Goal: Complete application form

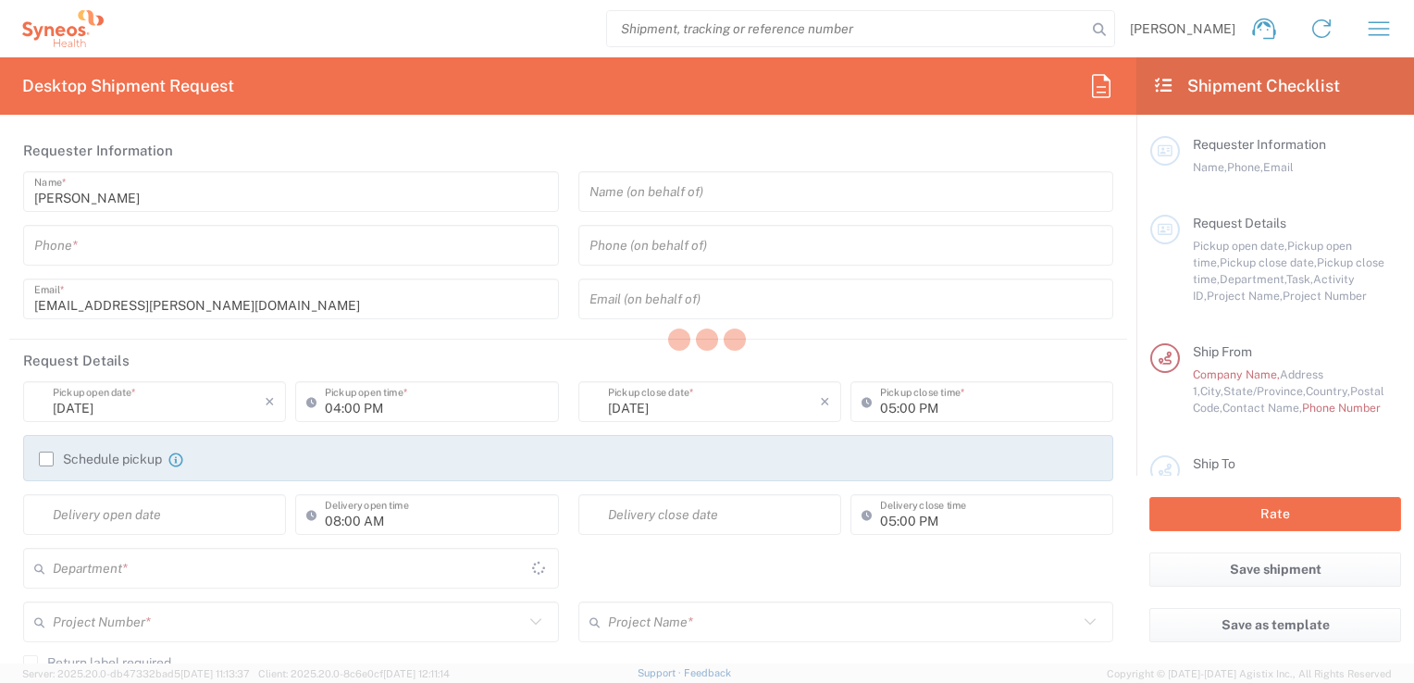
type input "3243"
type input "[GEOGRAPHIC_DATA]"
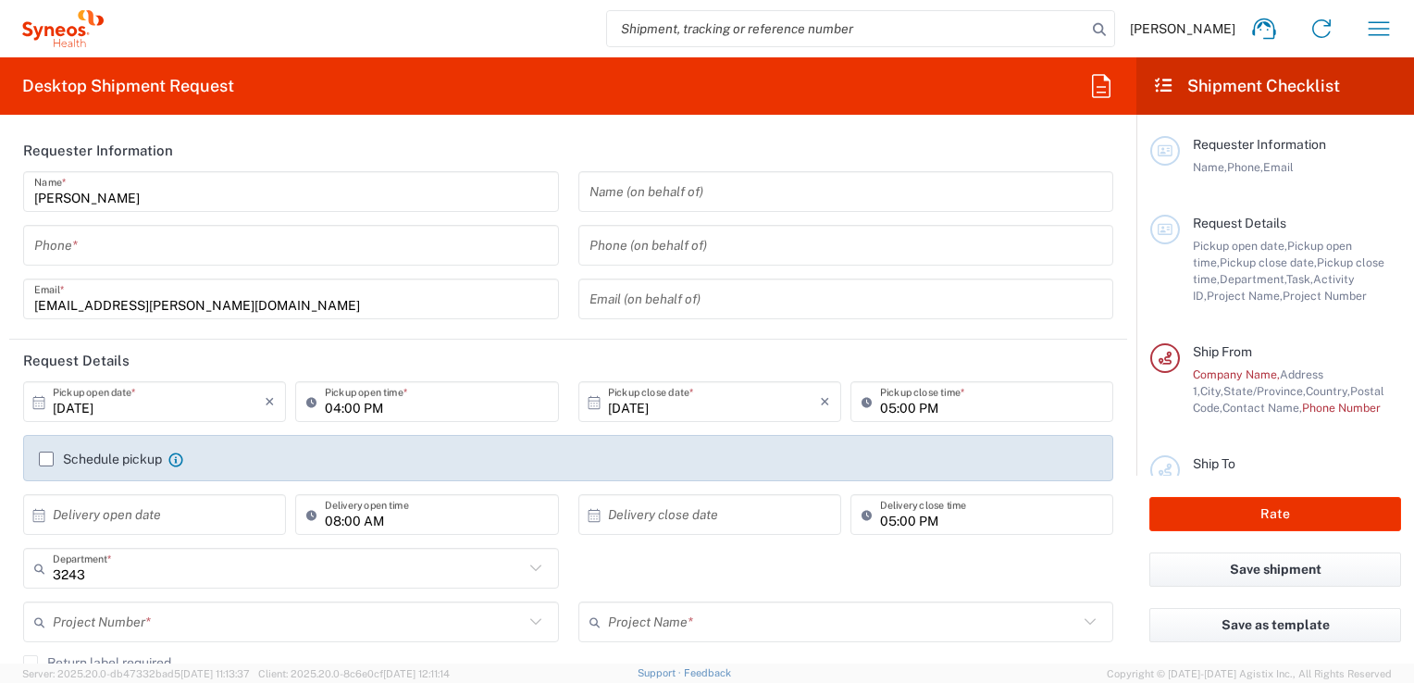
type input "INC Research Clin Svcs [GEOGRAPHIC_DATA]"
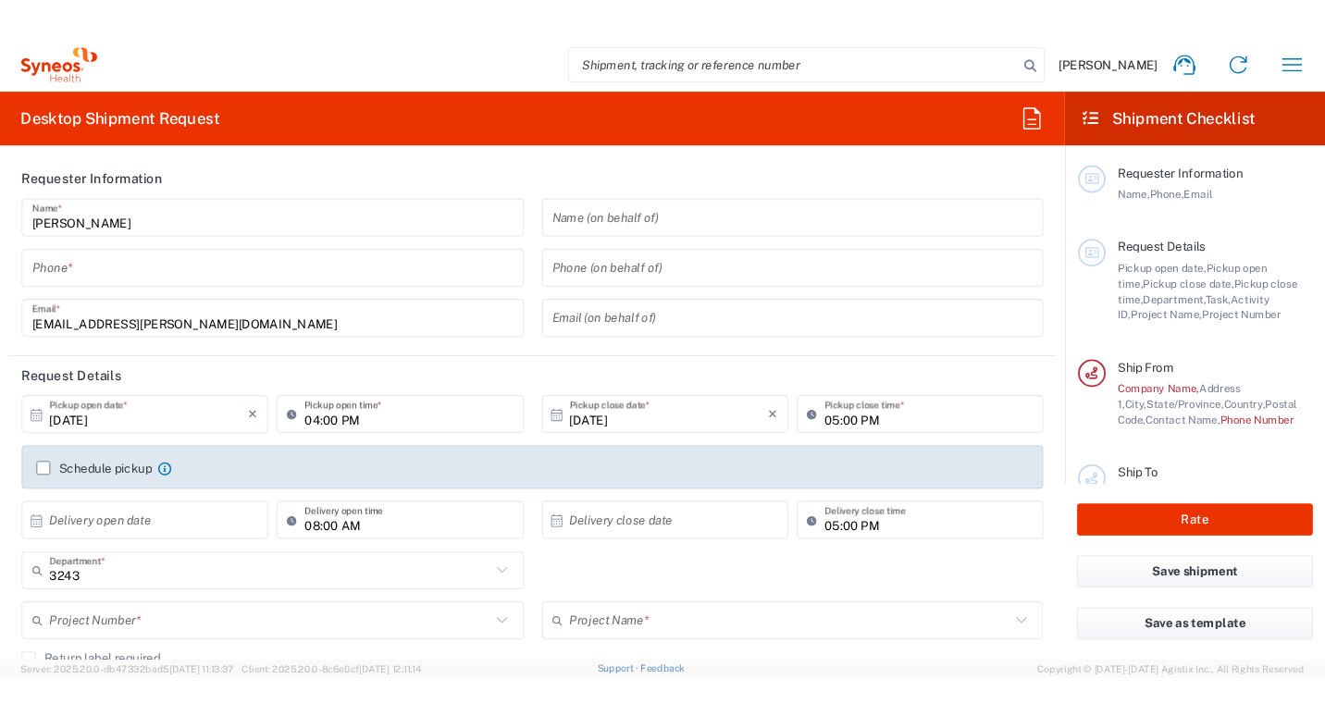
scroll to position [235, 0]
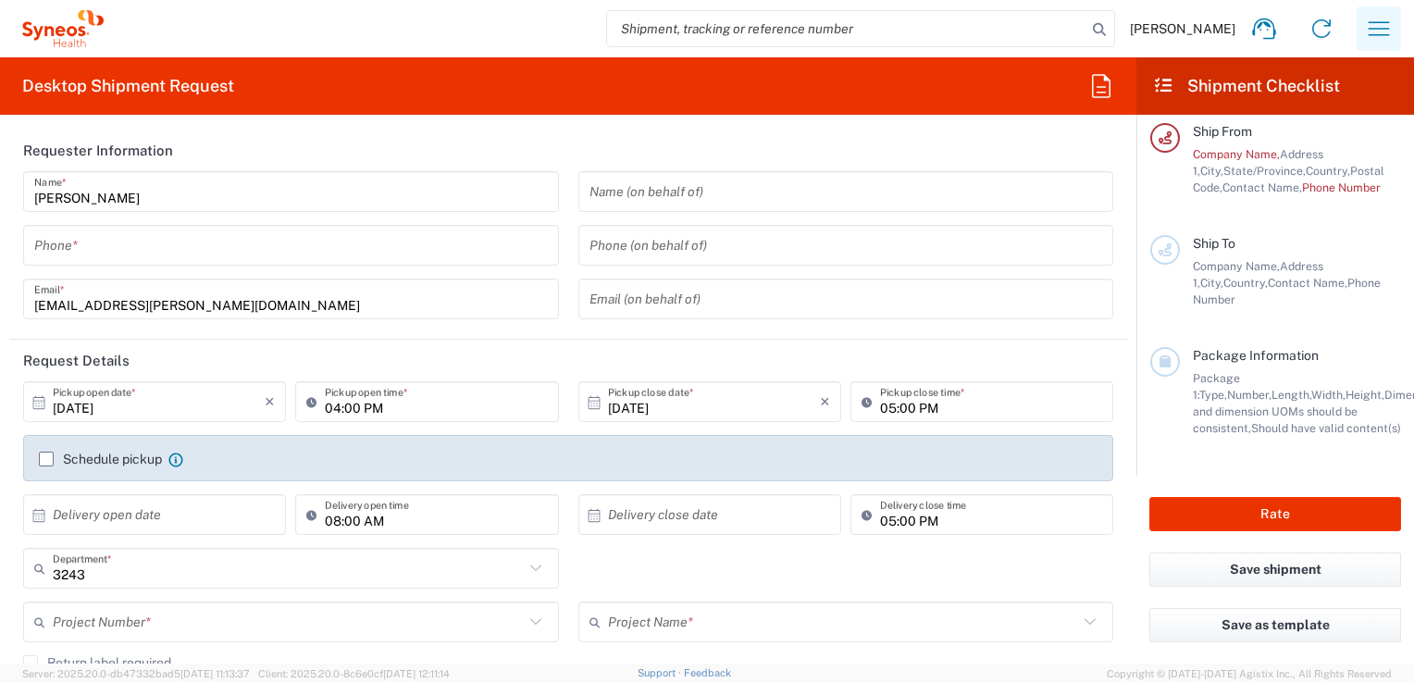
click at [1362, 35] on button "button" at bounding box center [1379, 28] width 44 height 44
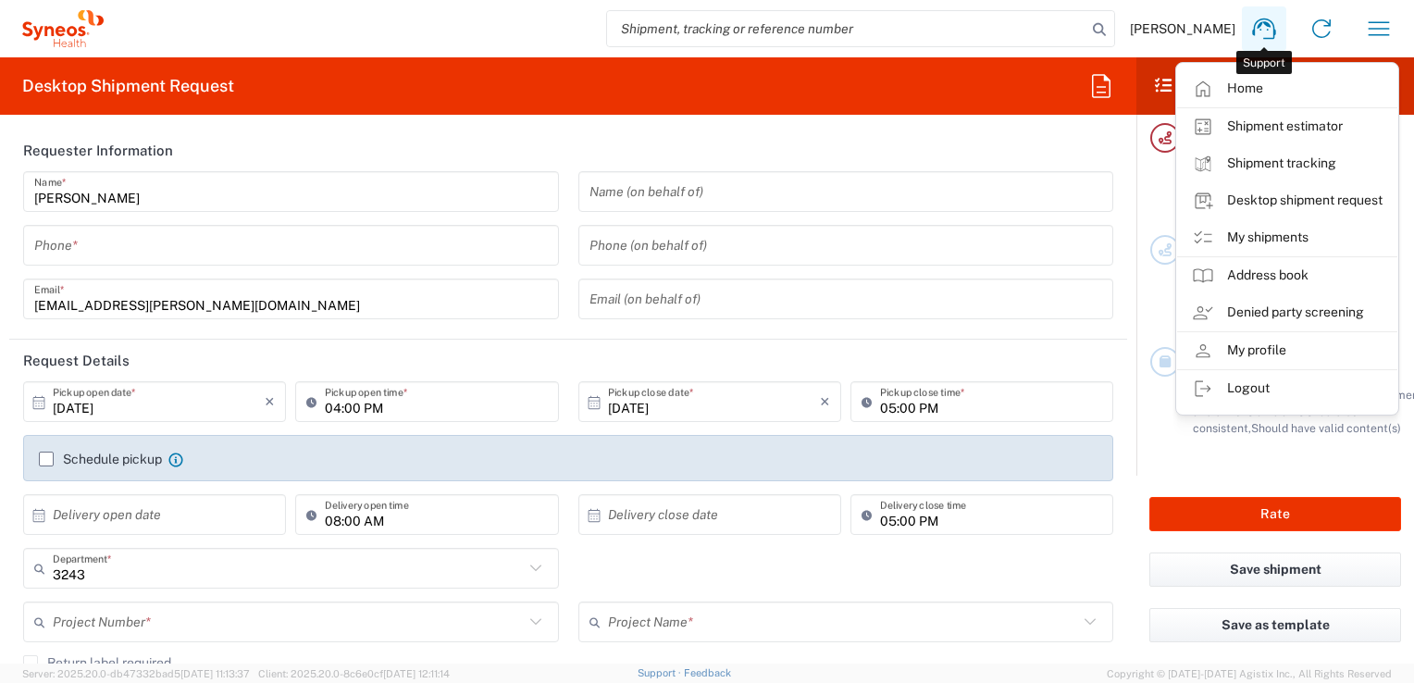
click at [1263, 36] on icon at bounding box center [1264, 29] width 30 height 30
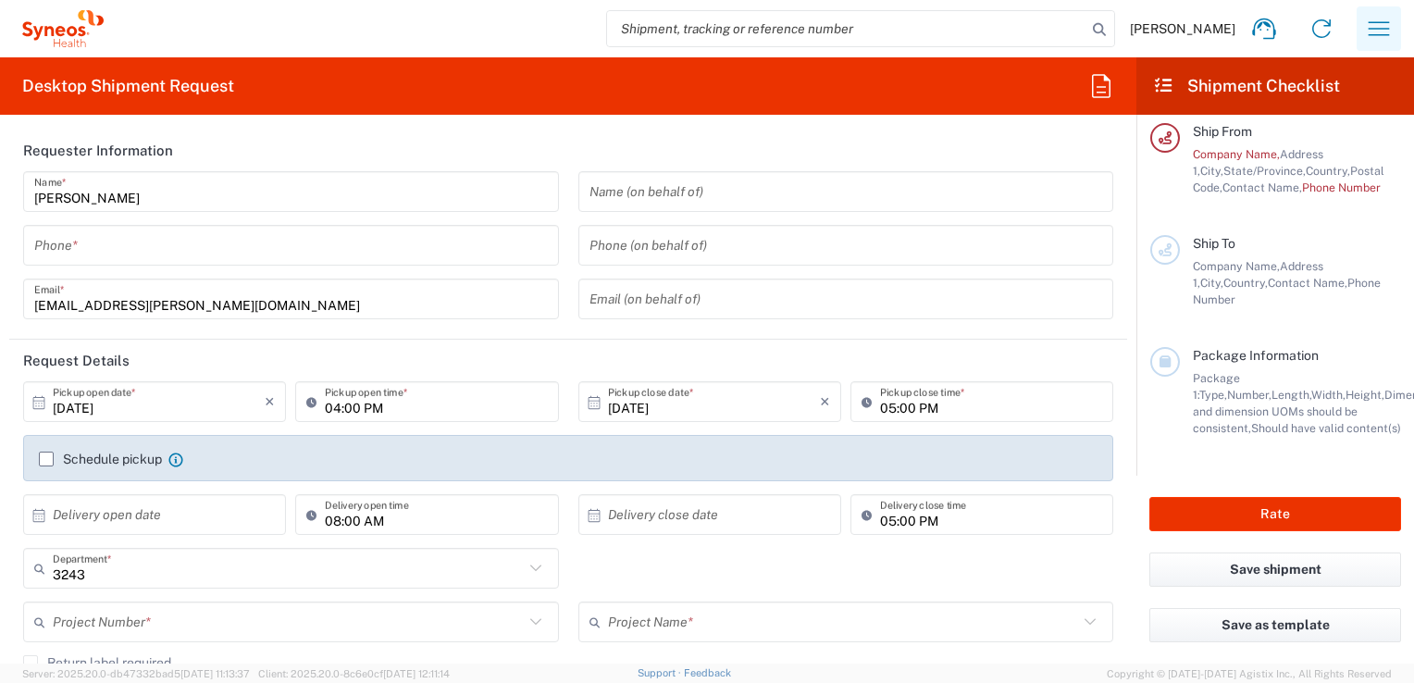
click at [1372, 37] on icon "button" at bounding box center [1379, 29] width 30 height 30
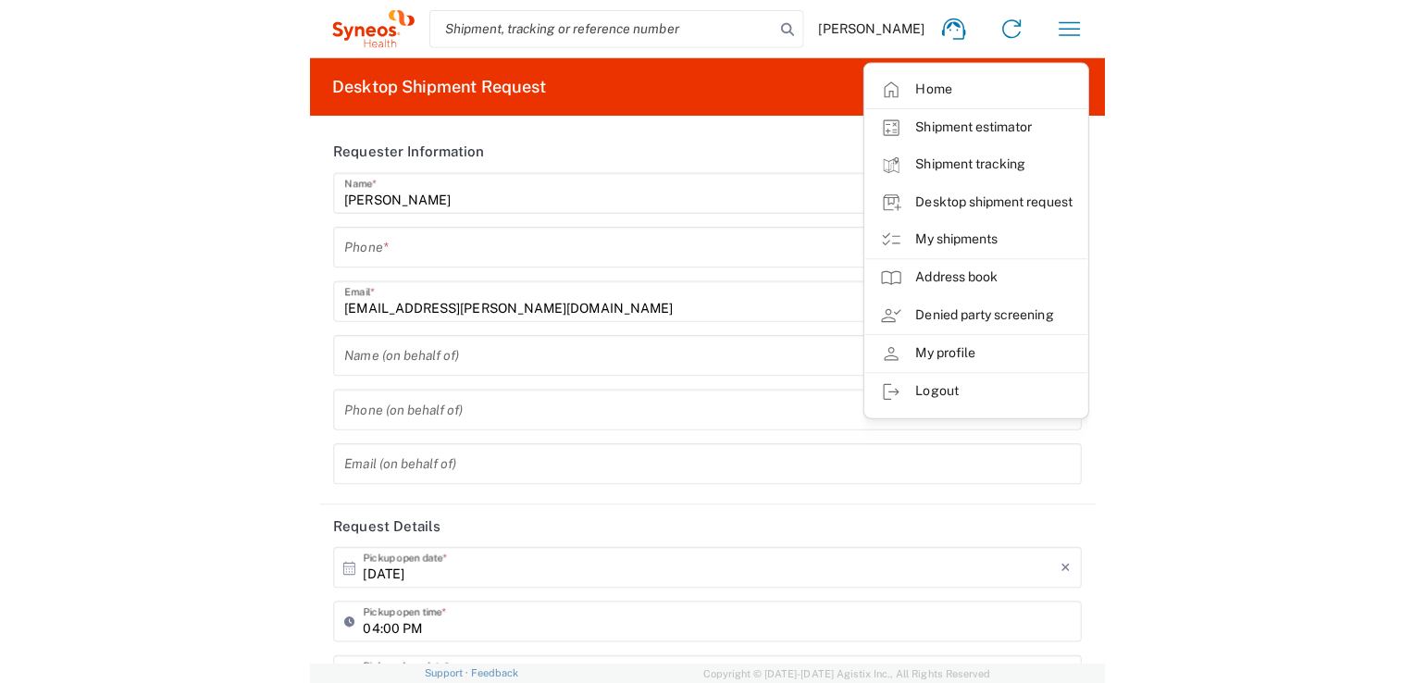
scroll to position [0, 0]
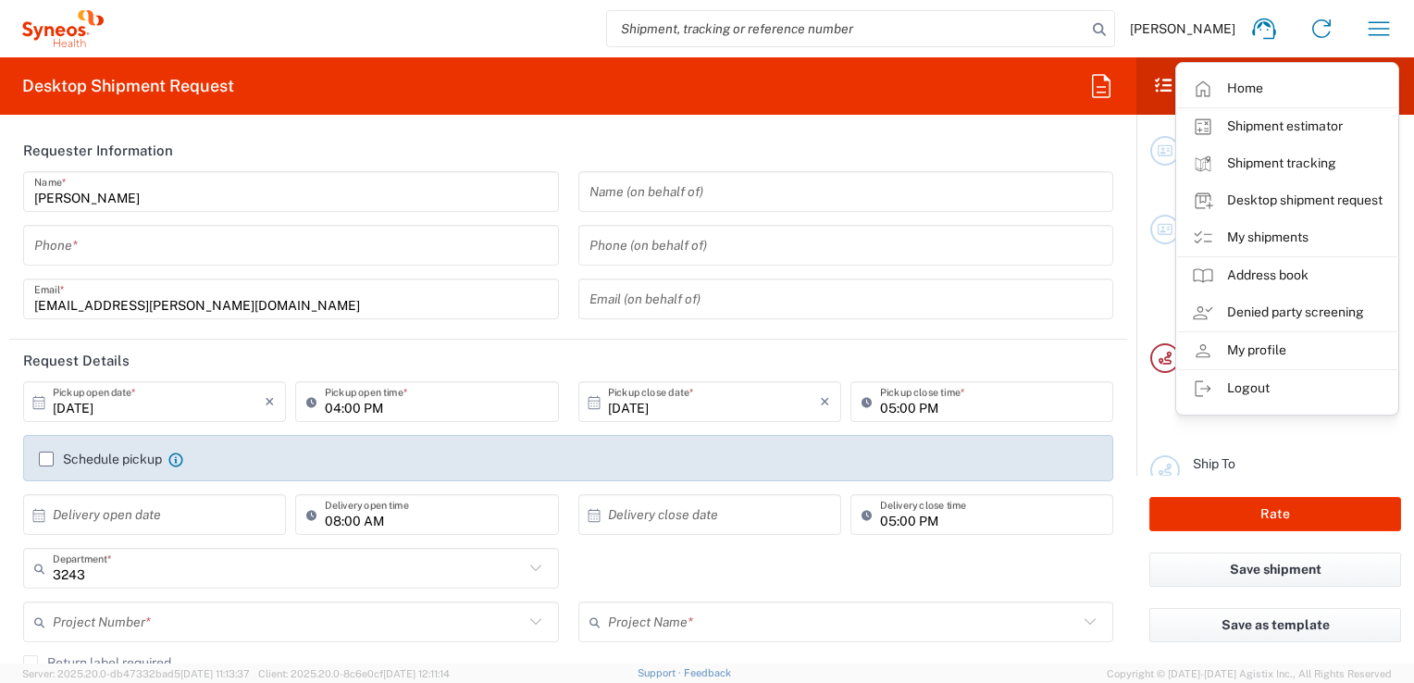
click at [976, 122] on div "Desktop Shipment Request Requester Information [PERSON_NAME] Name * Phone * [EM…" at bounding box center [568, 360] width 1136 height 606
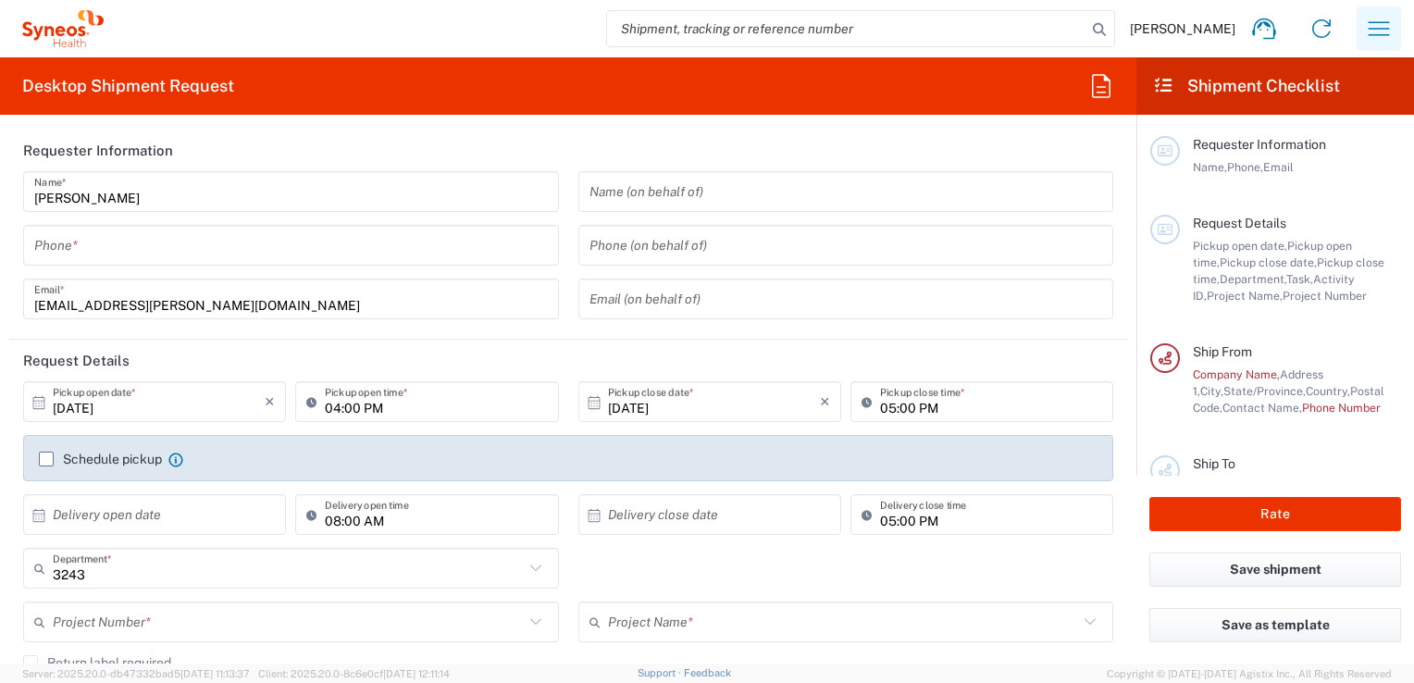
click at [1383, 26] on icon "button" at bounding box center [1379, 29] width 30 height 30
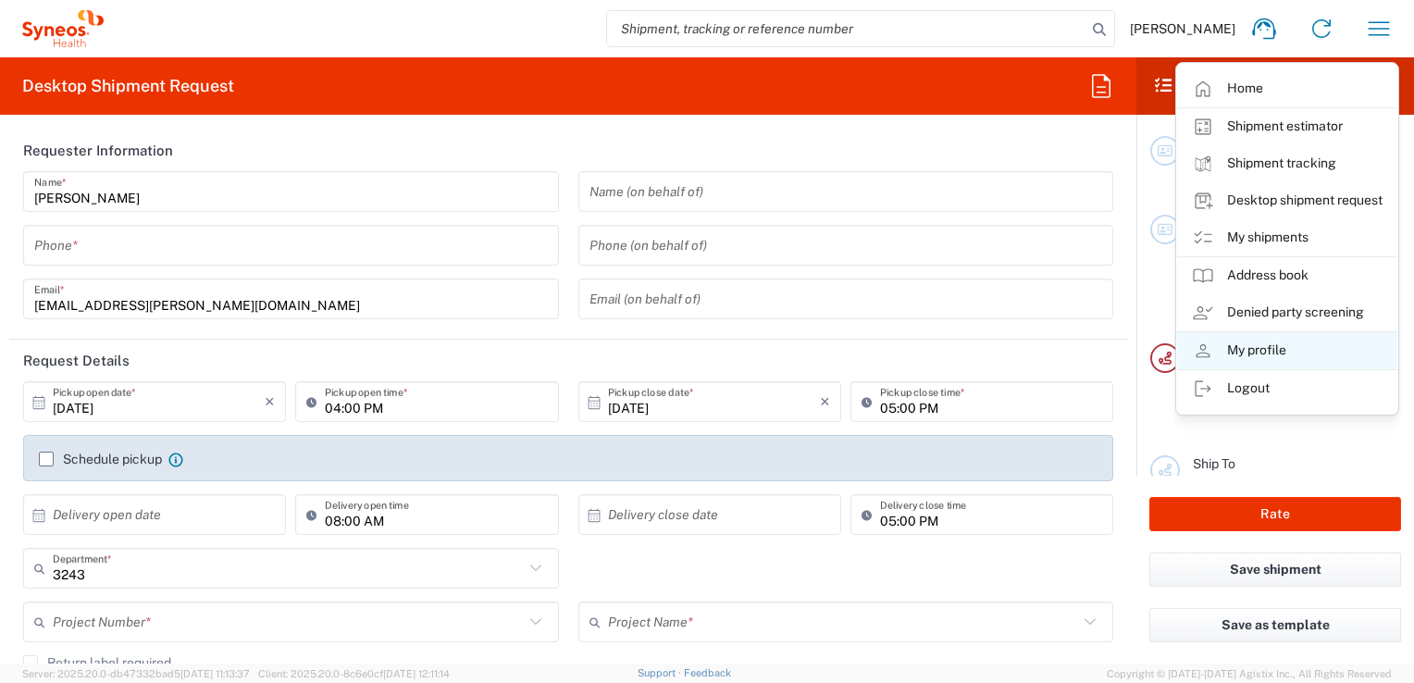
click at [1271, 350] on link "My profile" at bounding box center [1287, 350] width 220 height 37
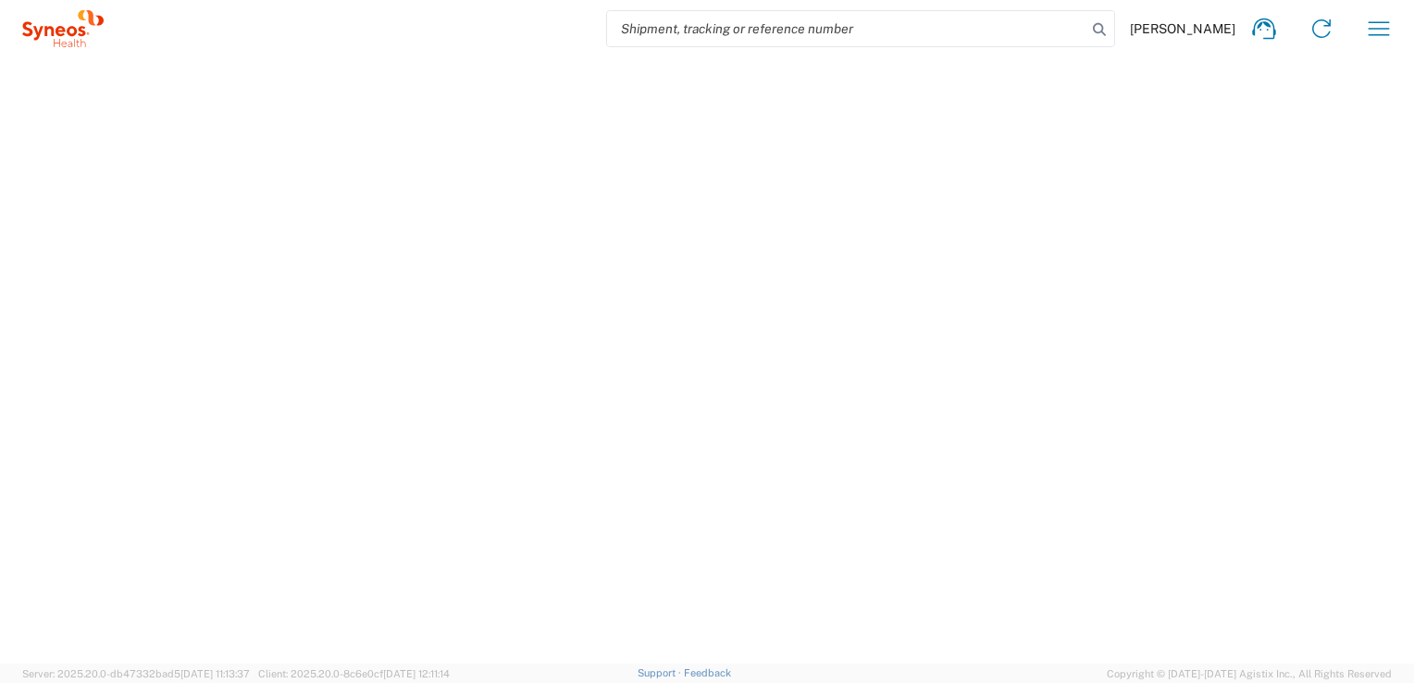
select select "MX"
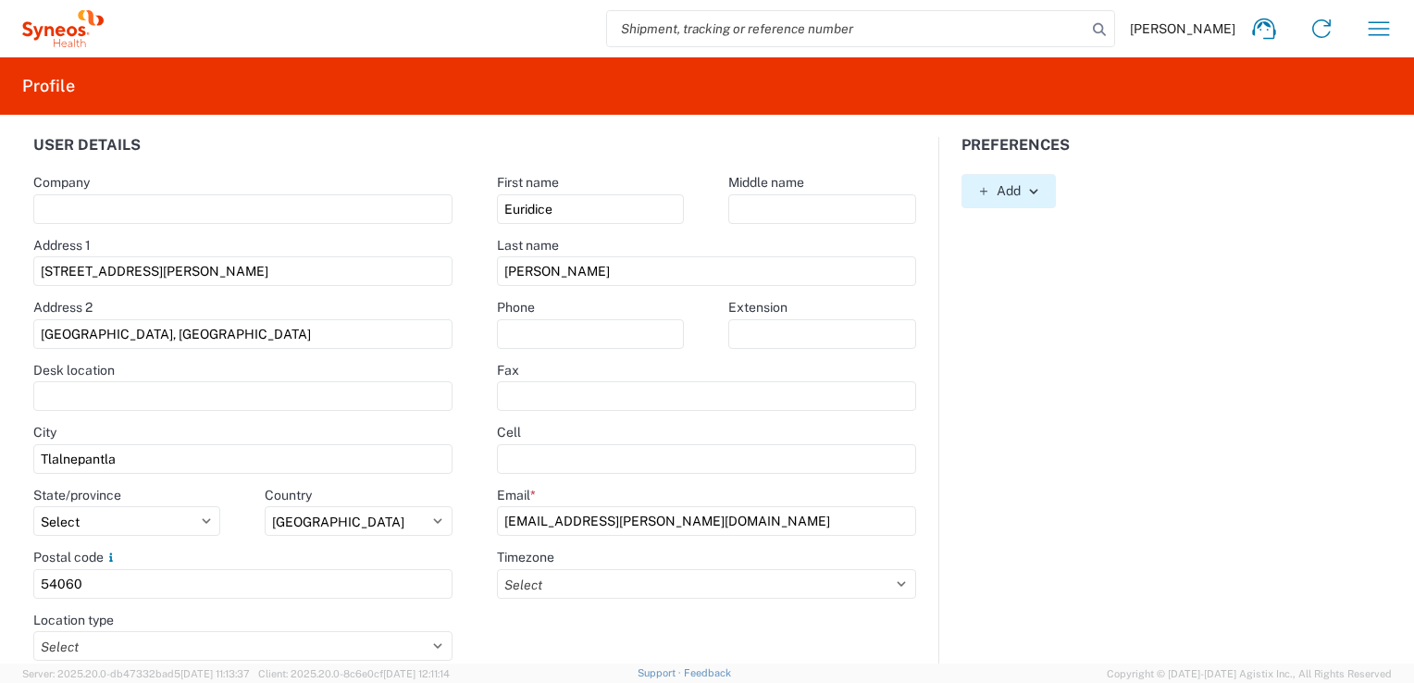
click at [1027, 185] on icon "button" at bounding box center [1033, 191] width 13 height 13
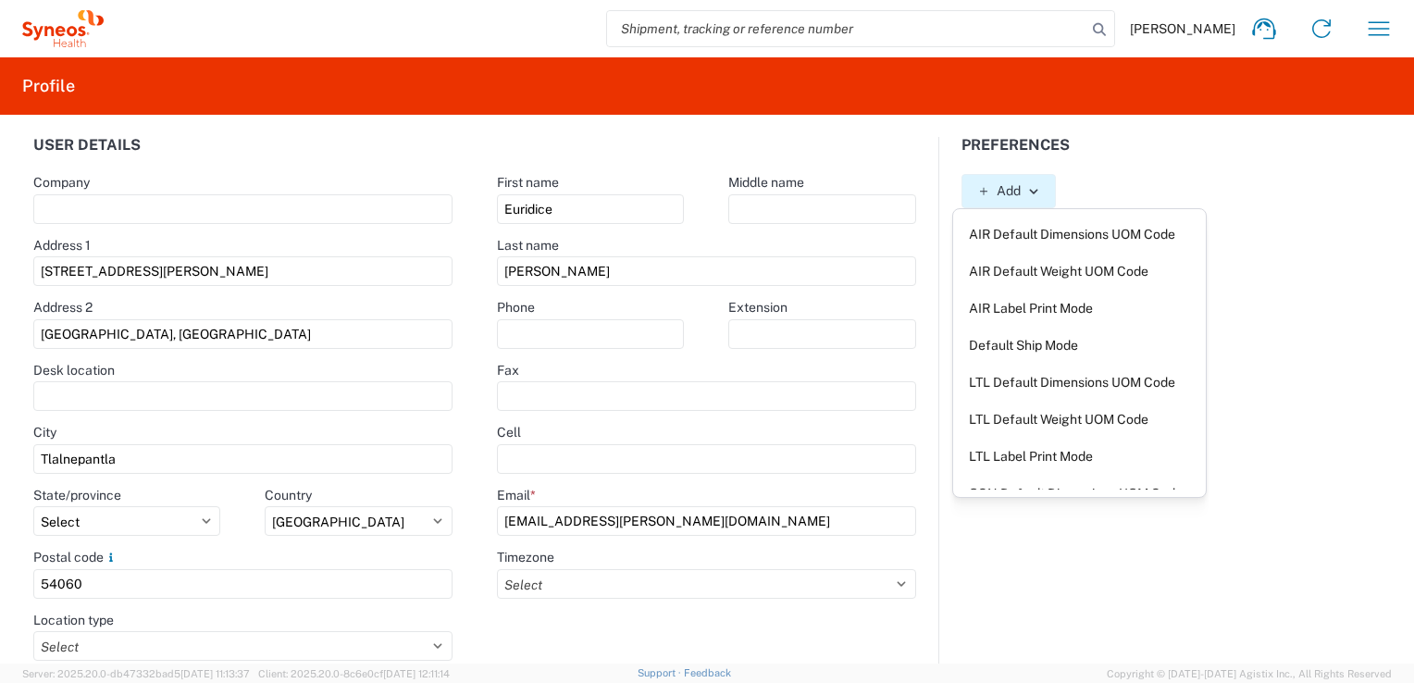
click at [1027, 185] on icon "button" at bounding box center [1033, 191] width 13 height 13
